Goal: Information Seeking & Learning: Learn about a topic

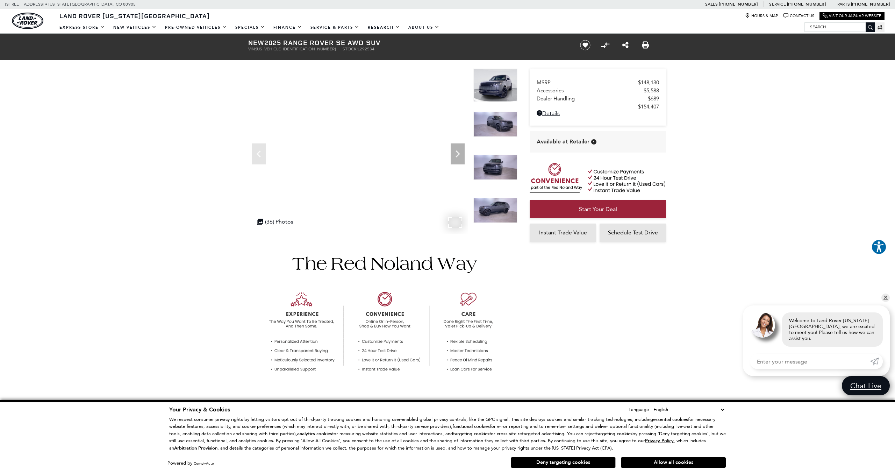
click button "Allow all cookies" at bounding box center [673, 462] width 105 height 10
